Goal: Task Accomplishment & Management: Manage account settings

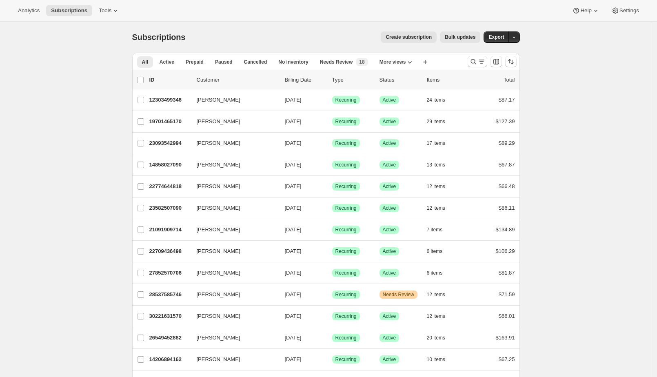
click at [452, 35] on span "Bulk updates" at bounding box center [460, 37] width 31 height 7
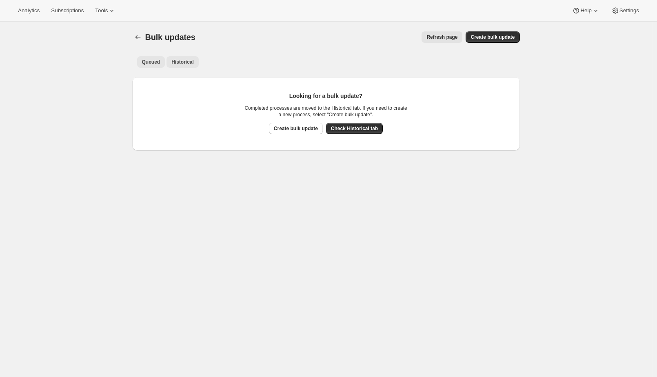
click at [192, 64] on span "Historical" at bounding box center [182, 62] width 22 height 7
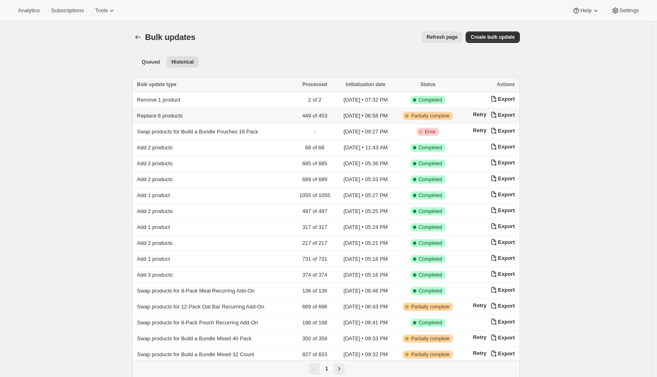
click at [208, 112] on td "Replace 6 products" at bounding box center [212, 116] width 161 height 16
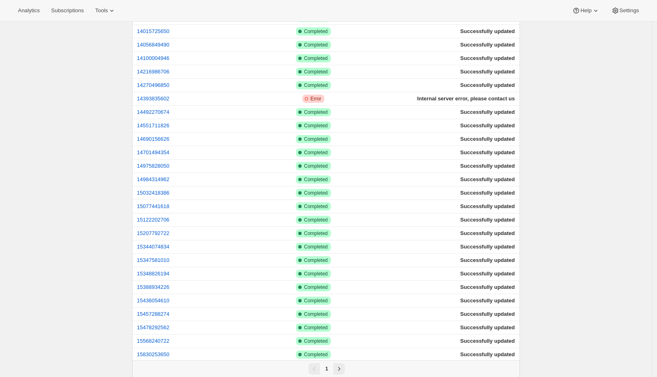
scroll to position [1074, 0]
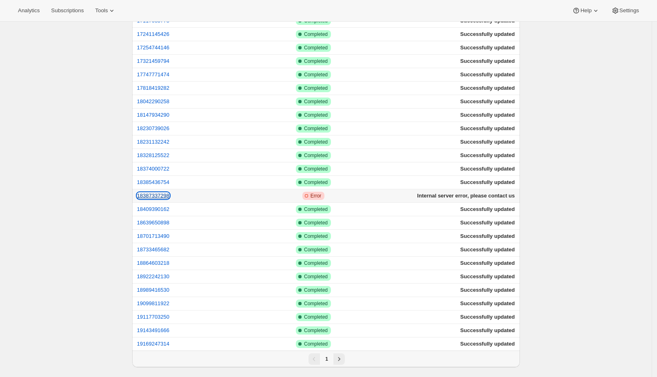
click at [156, 194] on button "18387337298" at bounding box center [153, 196] width 33 height 6
click at [144, 180] on button "18385436754" at bounding box center [153, 182] width 33 height 6
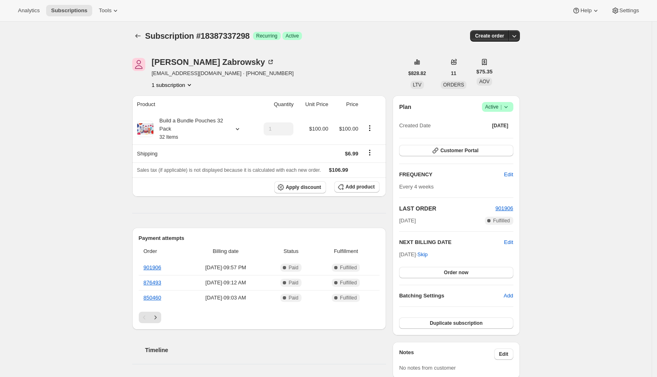
scroll to position [2, 0]
click at [171, 130] on div "Build a Bundle Pouches 32 Pack 32 Items" at bounding box center [189, 128] width 73 height 24
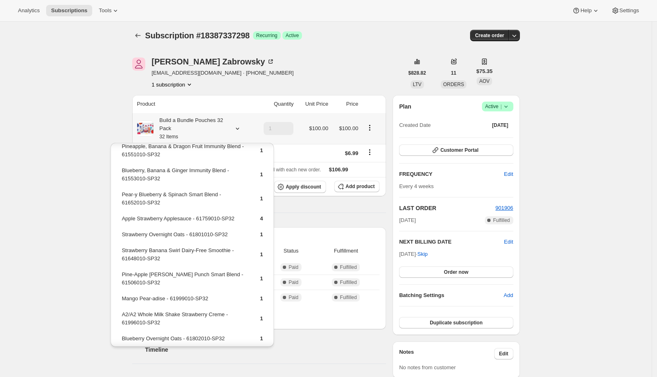
scroll to position [0, 0]
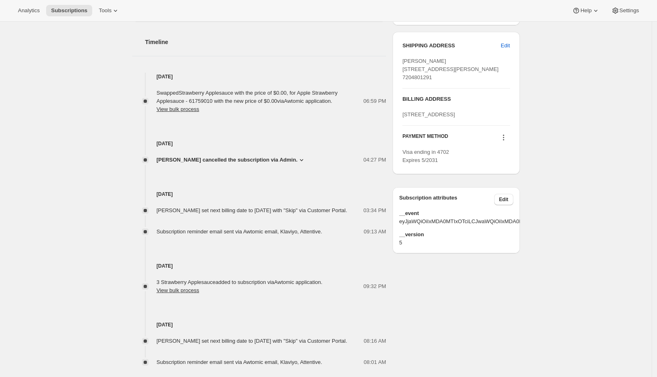
scroll to position [211, 0]
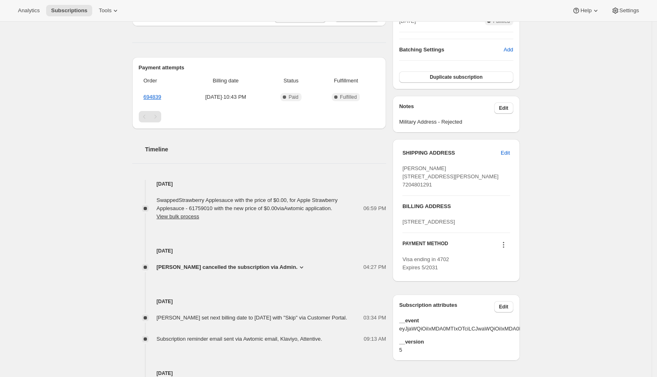
click at [566, 95] on div "Subscription #18385436754. This page is ready Subscription #18385436754 Success…" at bounding box center [326, 166] width 652 height 713
